Goal: Information Seeking & Learning: Compare options

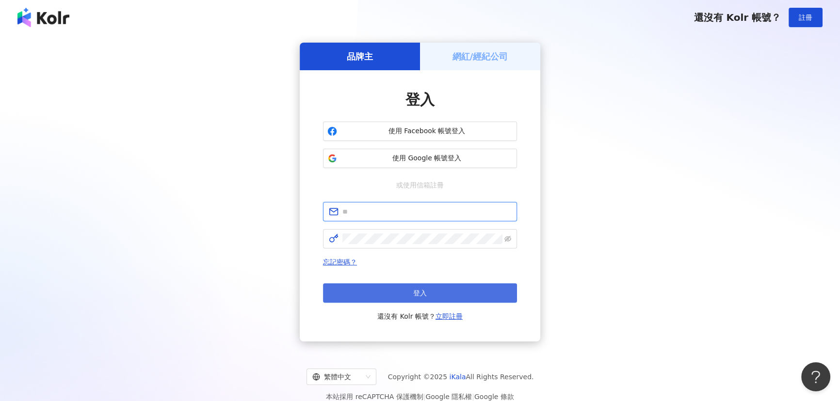
type input "**********"
click at [443, 288] on button "登入" at bounding box center [420, 293] width 194 height 19
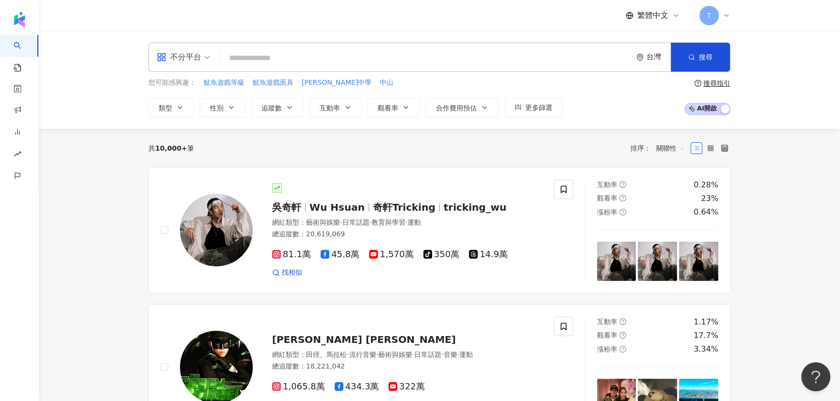
drag, startPoint x: 98, startPoint y: 223, endPoint x: 97, endPoint y: 208, distance: 15.6
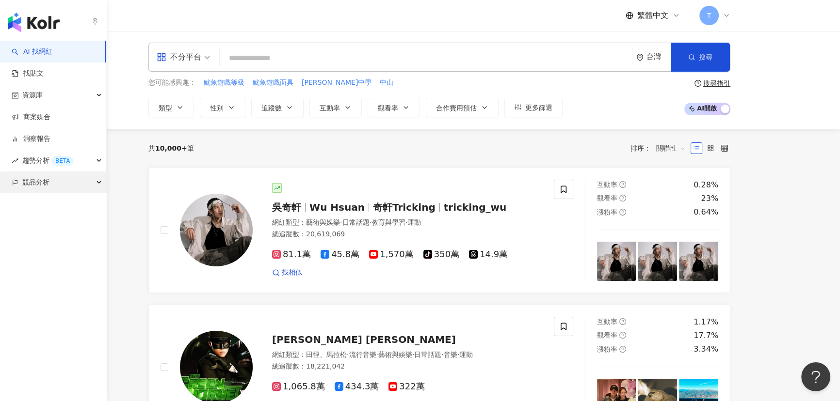
click at [17, 188] on div "競品分析" at bounding box center [53, 183] width 106 height 22
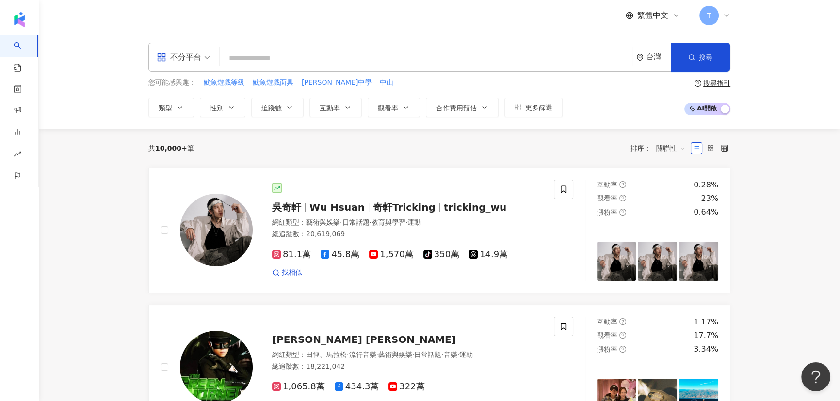
click at [277, 58] on input "search" at bounding box center [425, 58] width 404 height 18
paste input "*****"
type input "*****"
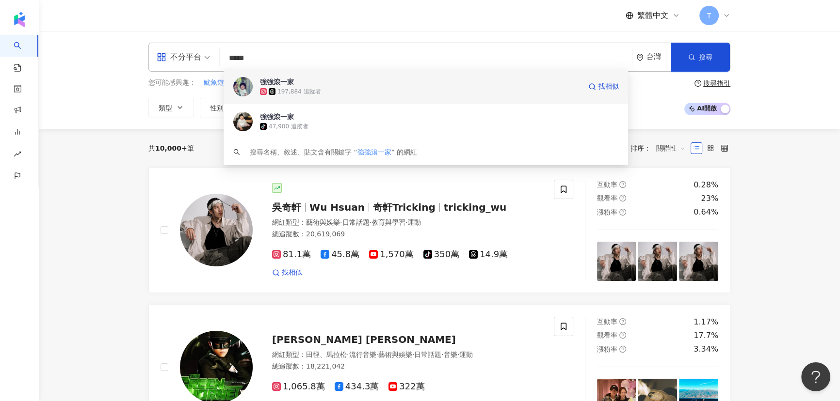
click at [303, 88] on div "197,884 追蹤者" at bounding box center [298, 92] width 43 height 8
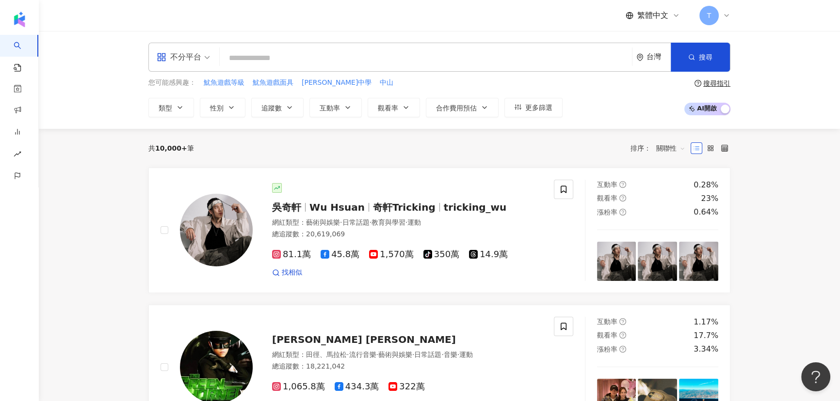
paste input "***"
type input "***"
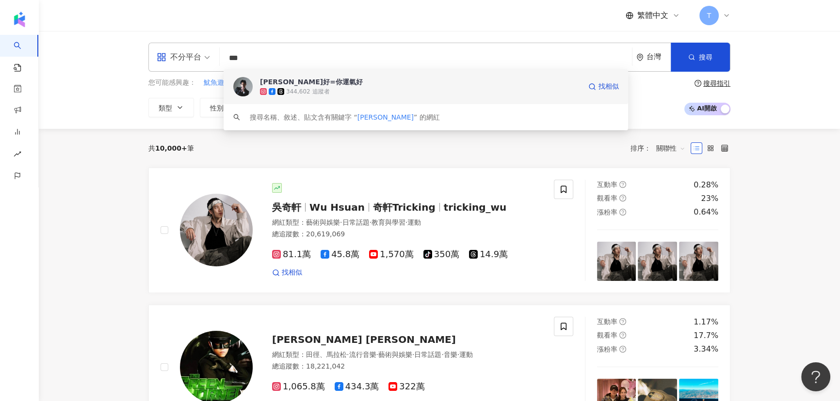
click at [320, 82] on span "[PERSON_NAME]好=你運氣好" at bounding box center [420, 82] width 321 height 10
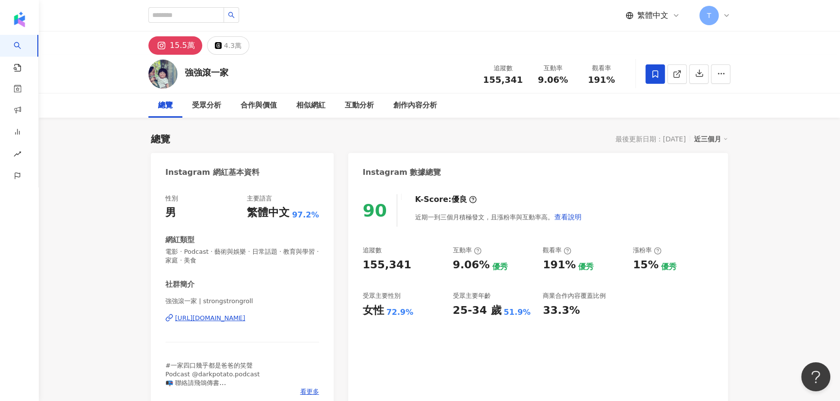
scroll to position [88, 0]
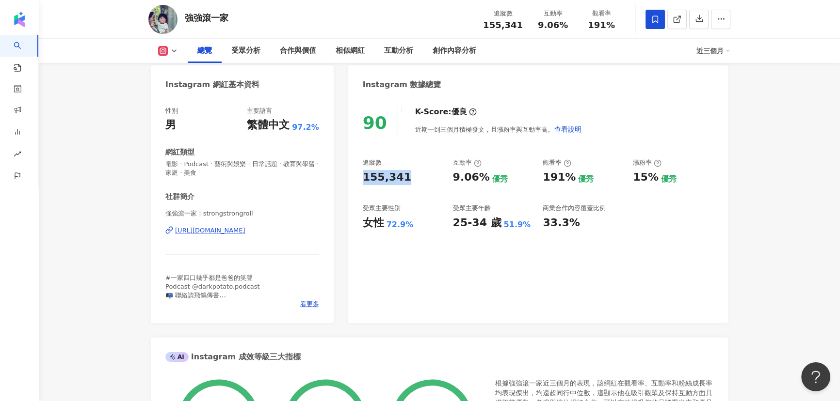
drag, startPoint x: 410, startPoint y: 178, endPoint x: 361, endPoint y: 175, distance: 49.1
click at [361, 175] on div "90 K-Score : 優良 近期一到三個月積極發文，且漲粉率與互動率高。 查看說明 追蹤數 155,341 互動率 9.06% 優秀 觀看率 191% 優…" at bounding box center [538, 210] width 380 height 226
copy div "155,341"
click at [239, 52] on div "受眾分析" at bounding box center [245, 51] width 29 height 12
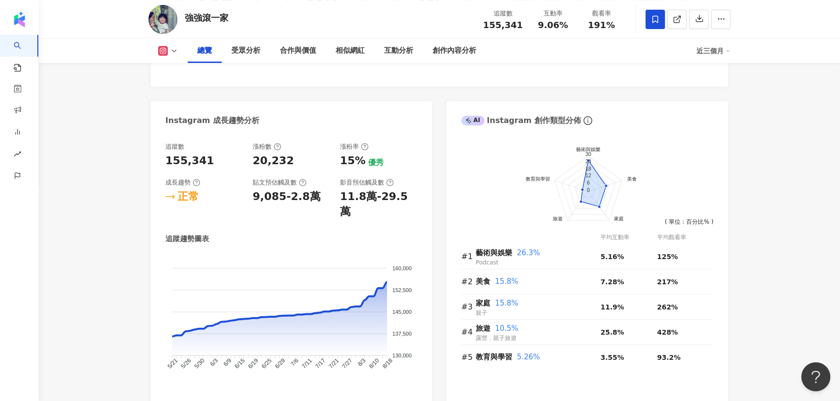
scroll to position [455, 0]
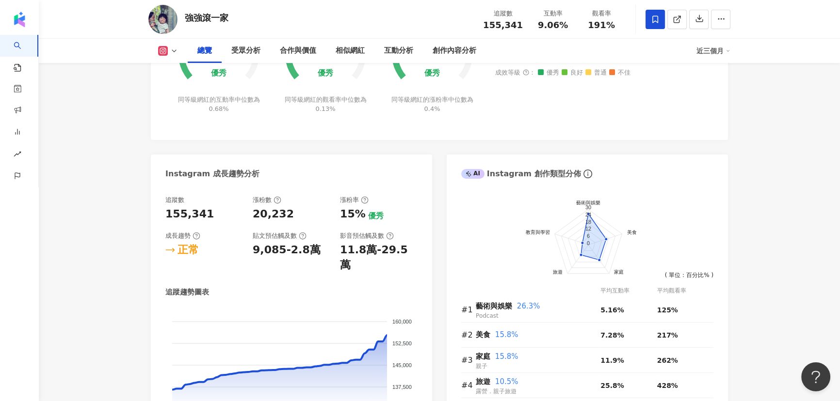
click at [173, 50] on polyline at bounding box center [174, 51] width 4 height 2
drag, startPoint x: 242, startPoint y: 17, endPoint x: 188, endPoint y: 20, distance: 54.4
click at [188, 20] on div "強強滾一家 追蹤數 155,341 互動率 9.06% 觀看率 191%" at bounding box center [439, 19] width 621 height 38
copy div "強強滾一家"
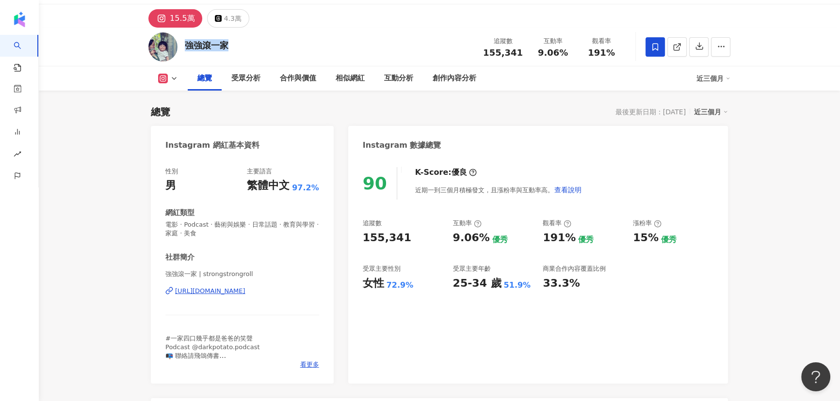
scroll to position [0, 0]
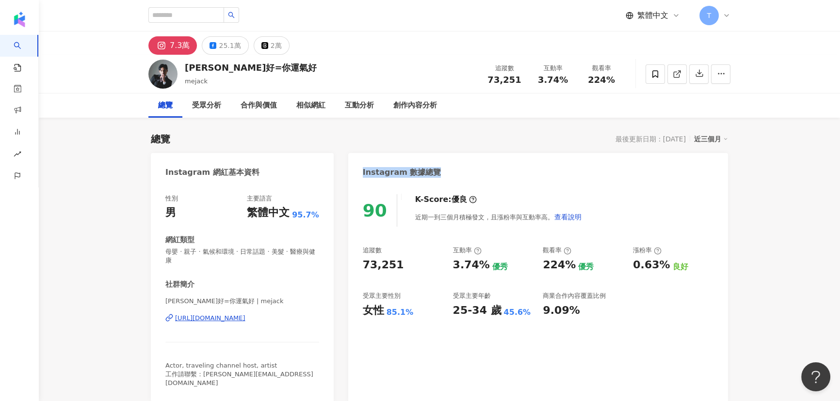
drag, startPoint x: 440, startPoint y: 173, endPoint x: 346, endPoint y: 170, distance: 94.6
click at [471, 175] on div "Instagram 數據總覽" at bounding box center [538, 169] width 380 height 32
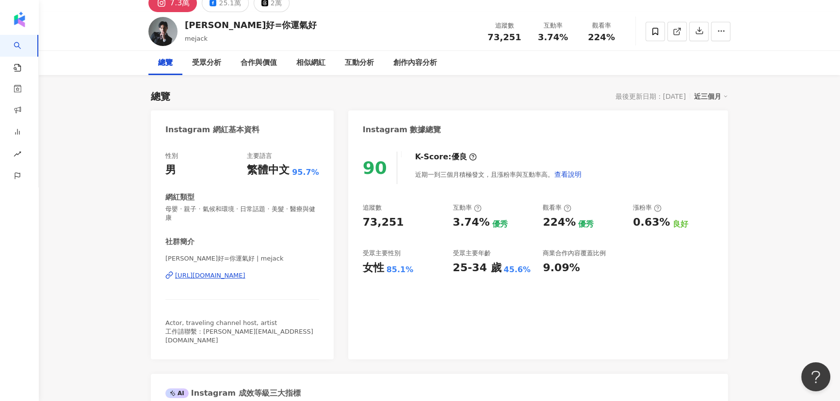
scroll to position [132, 0]
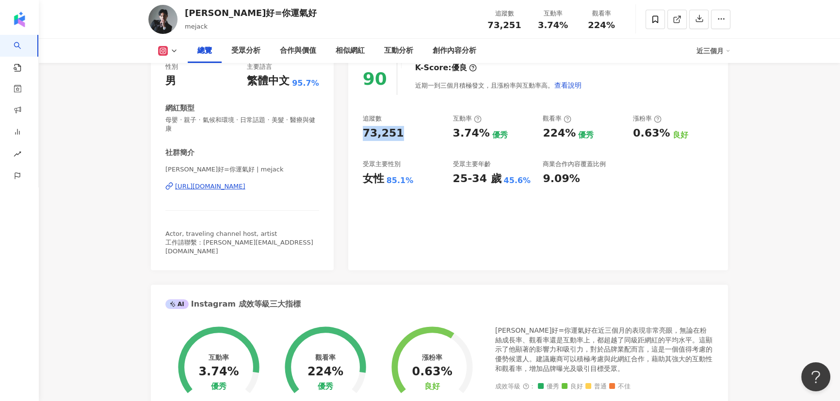
drag, startPoint x: 398, startPoint y: 134, endPoint x: 360, endPoint y: 138, distance: 38.5
click at [360, 138] on div "90 K-Score : 優良 近期一到三個月積極發文，且漲粉率與互動率高。 查看說明 追蹤數 73,251 互動率 3.74% 優秀 觀看率 224% 優秀…" at bounding box center [538, 162] width 380 height 218
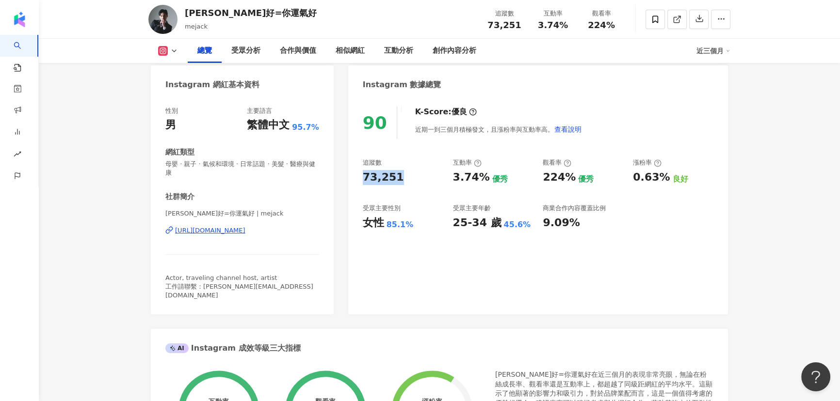
copy div "73,251"
click at [243, 52] on div "受眾分析" at bounding box center [245, 51] width 29 height 12
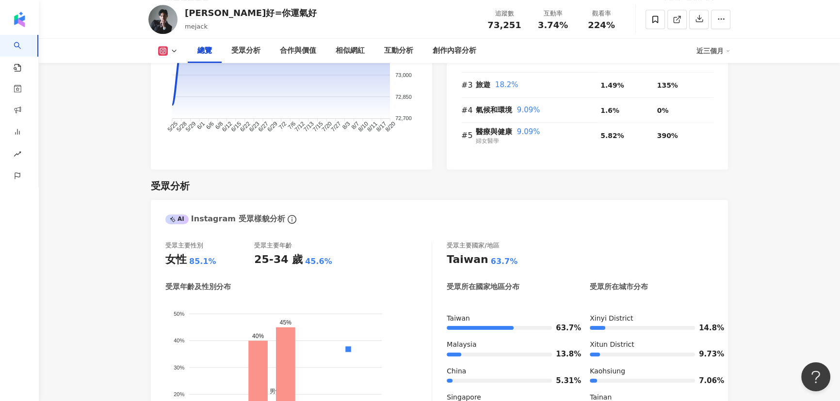
scroll to position [687, 0]
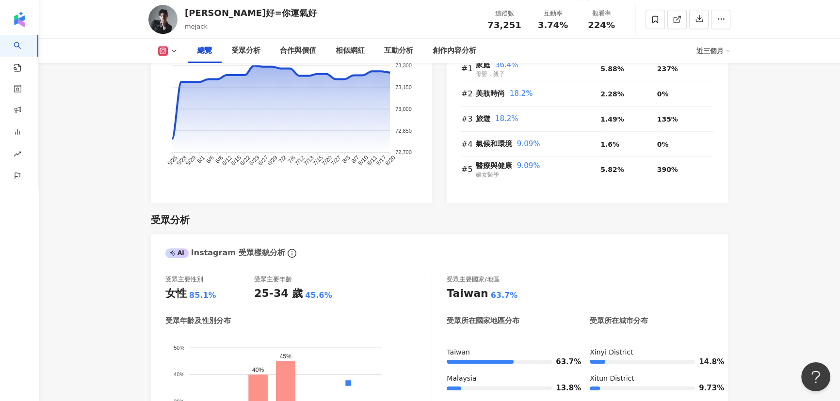
click at [172, 52] on icon at bounding box center [174, 51] width 8 height 8
click at [173, 89] on button "Facebook" at bounding box center [183, 91] width 58 height 14
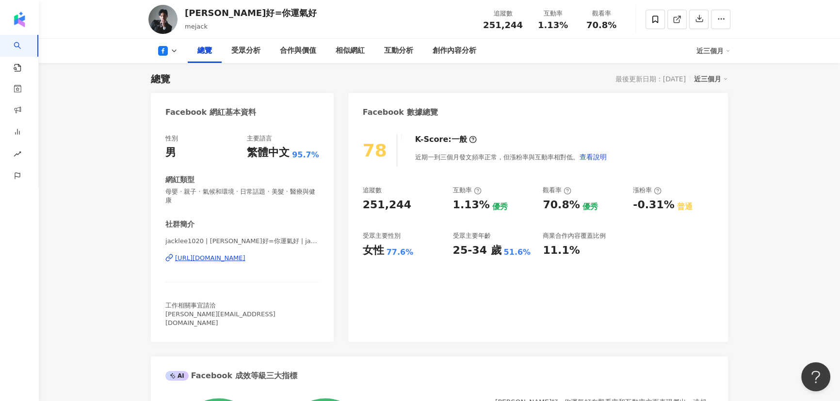
scroll to position [88, 0]
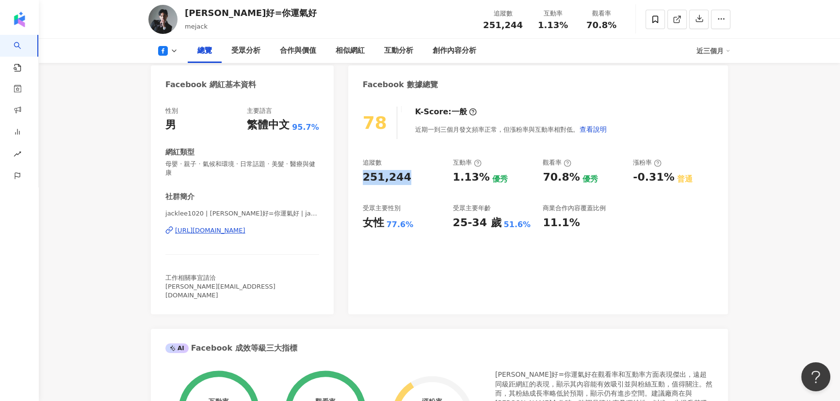
drag, startPoint x: 407, startPoint y: 175, endPoint x: 361, endPoint y: 178, distance: 46.6
click at [359, 179] on div "78 K-Score : 一般 近期一到三個月發文頻率正常，但漲粉率與互動率相對低。 查看說明 追蹤數 251,244 互動率 1.13% 優秀 觀看率 70…" at bounding box center [538, 206] width 380 height 218
copy div "251,244"
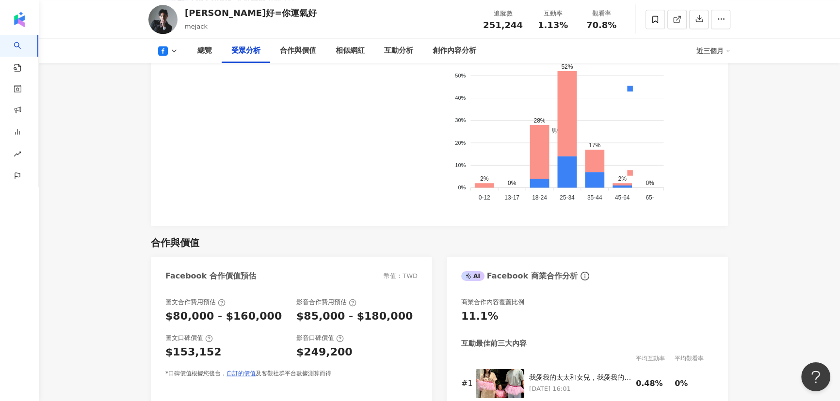
scroll to position [837, 0]
